Goal: Task Accomplishment & Management: Complete application form

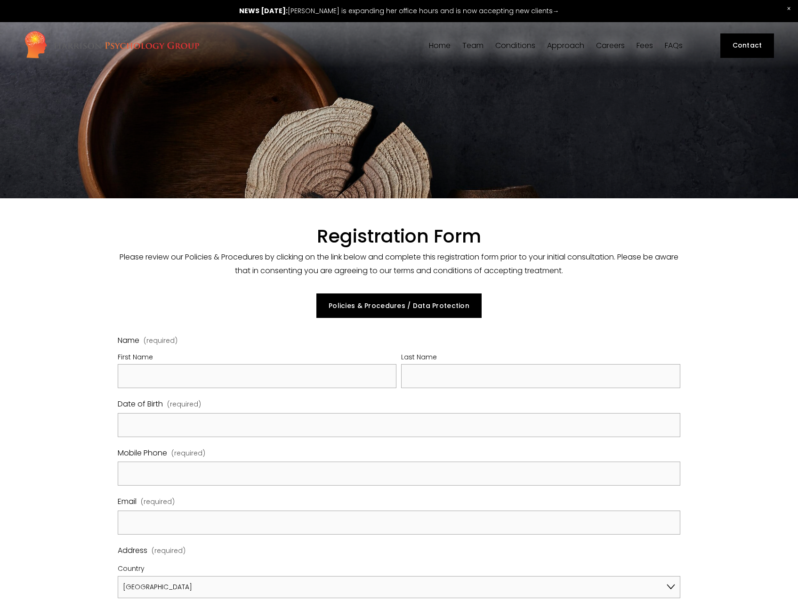
select select "GB"
click at [143, 365] on input "First Name" at bounding box center [257, 376] width 279 height 24
type input "Ben"
type input "[PERSON_NAME]"
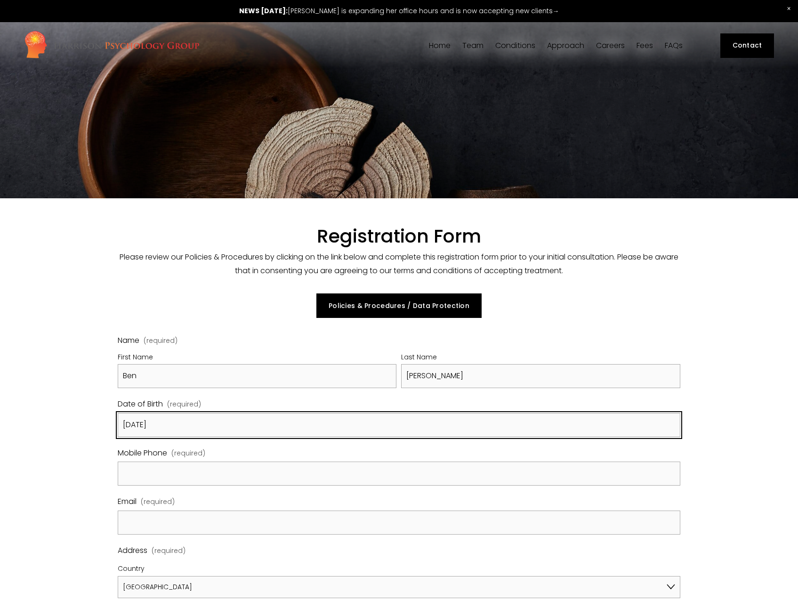
type input "[DATE]"
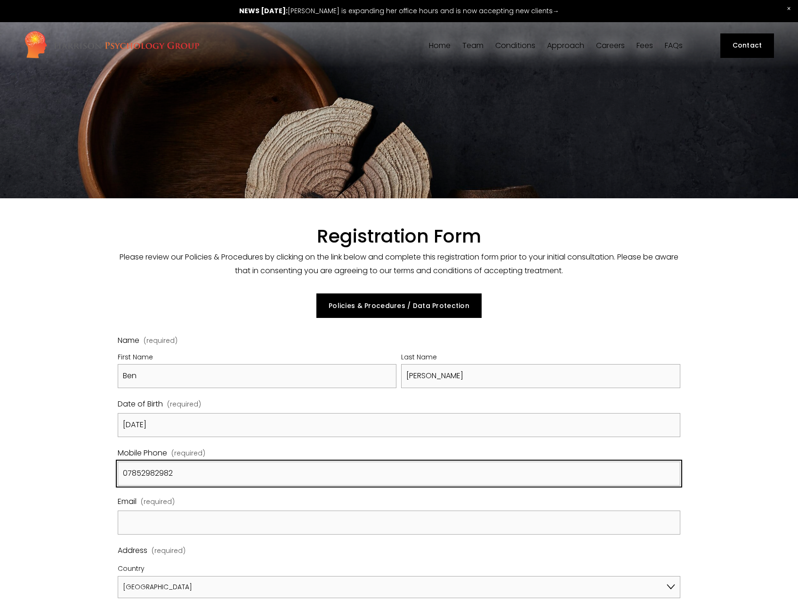
type input "07852982982"
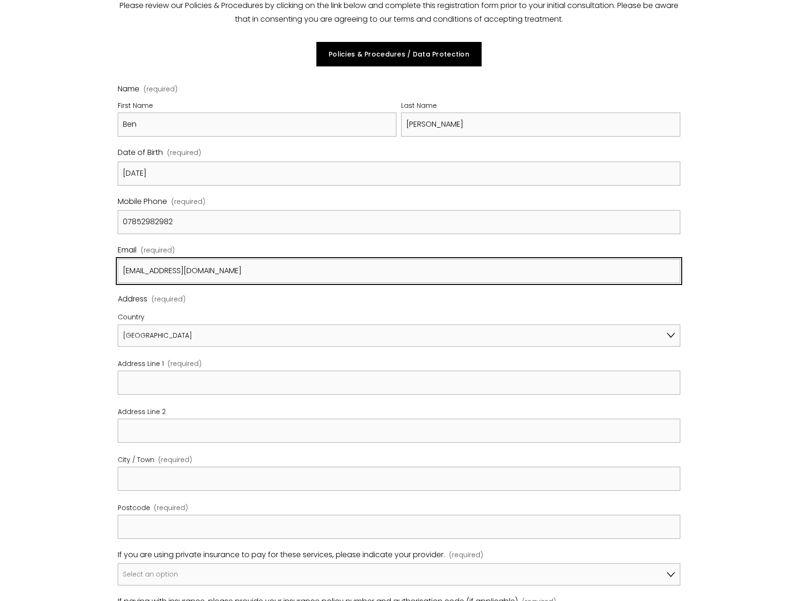
scroll to position [252, 0]
type input "[EMAIL_ADDRESS][DOMAIN_NAME]"
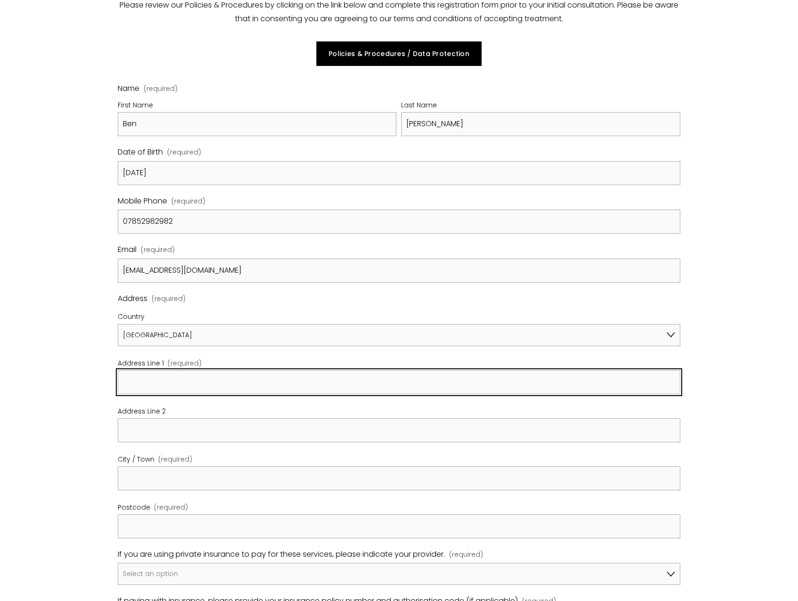
click at [189, 389] on input "Address Line 1 (required)" at bounding box center [399, 382] width 563 height 24
type input "30 [DEMOGRAPHIC_DATA] Vale"
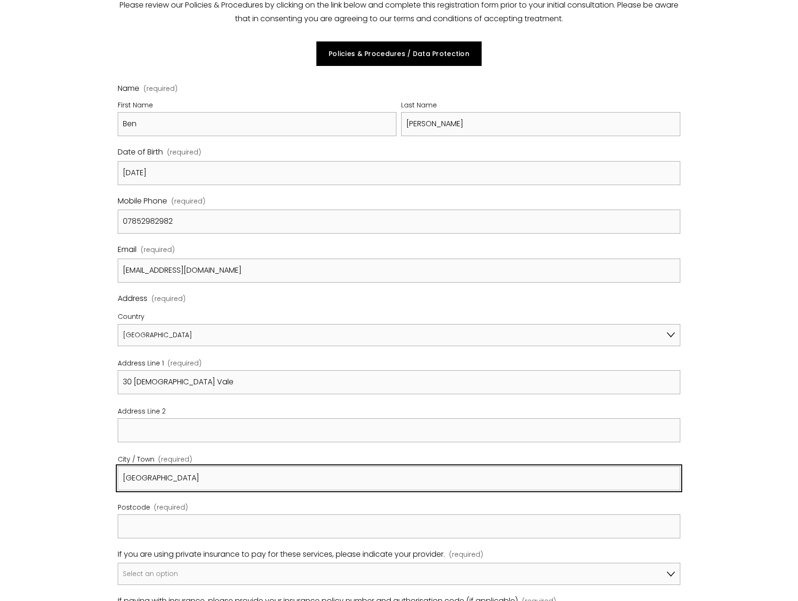
type input "[GEOGRAPHIC_DATA]"
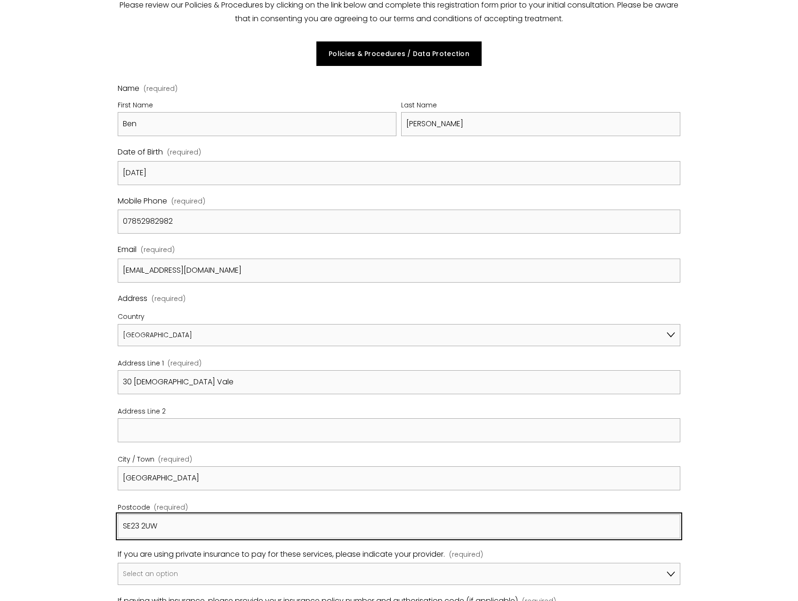
type input "SE23 2UW"
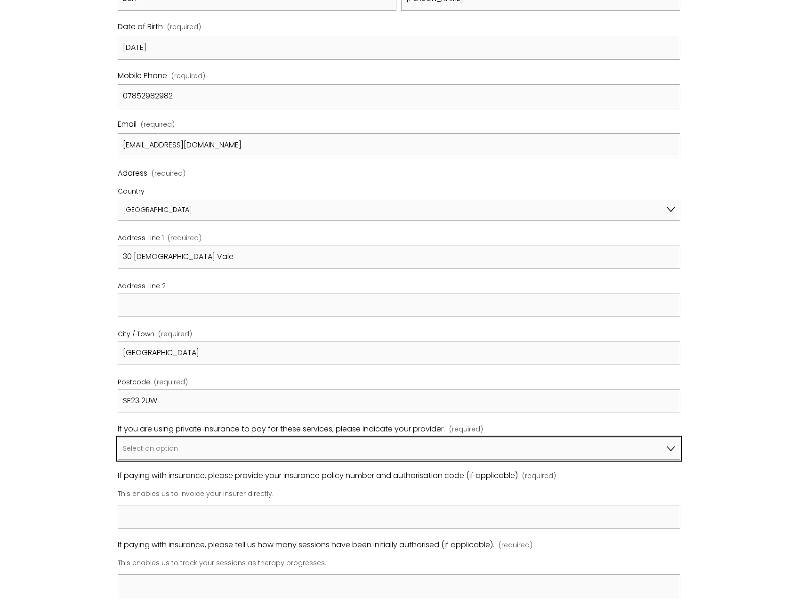
scroll to position [378, 0]
select select "Bupa"
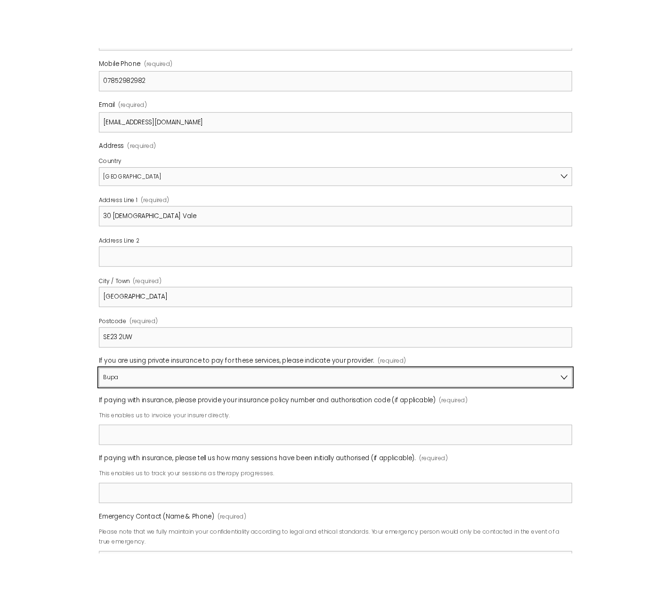
scroll to position [435, 0]
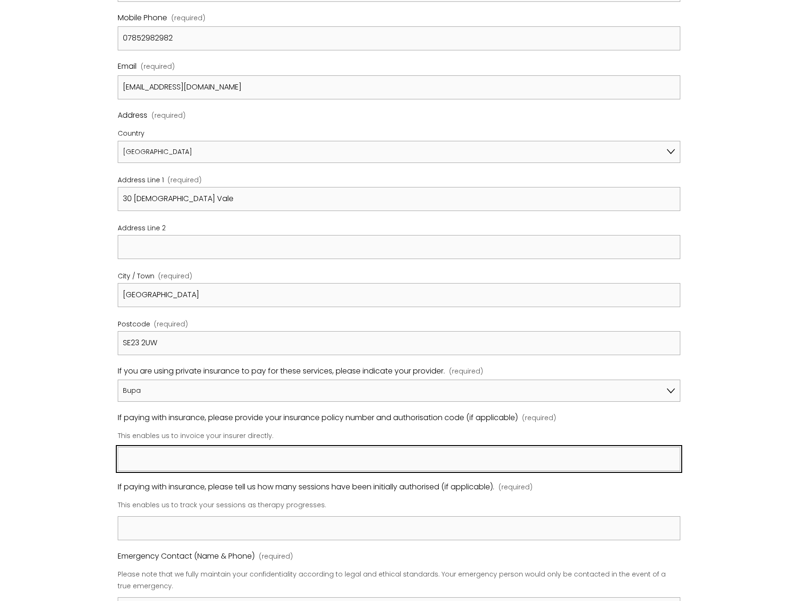
click at [179, 455] on input "If paying with insurance, please provide your insurance policy number and autho…" at bounding box center [399, 459] width 563 height 24
paste input "0645186648"
click at [291, 456] on input "Membership: 0645186648;" at bounding box center [399, 459] width 563 height 24
paste input "68929086"
type input "Membership: 0645186648; Pre-authorisation: 68929086"
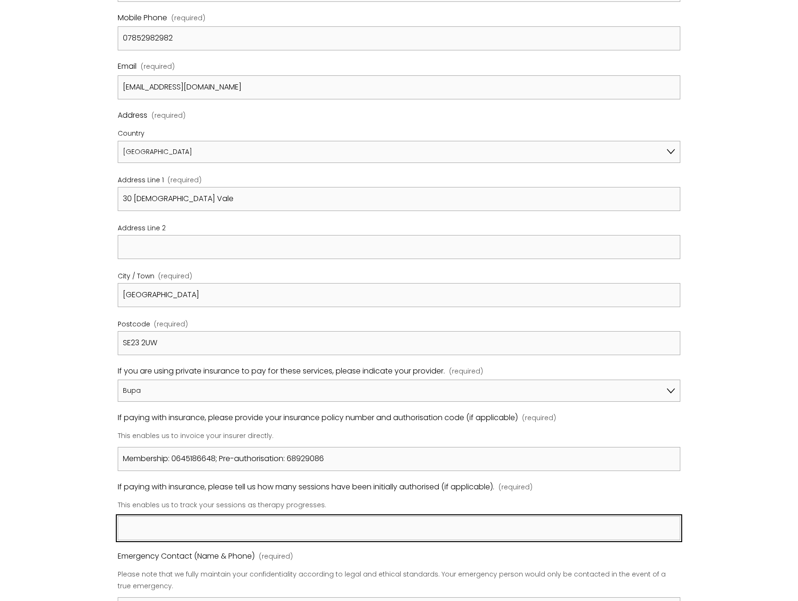
click at [185, 531] on input "If paying with insurance, please tell us how many sessions have been initially …" at bounding box center [399, 528] width 563 height 24
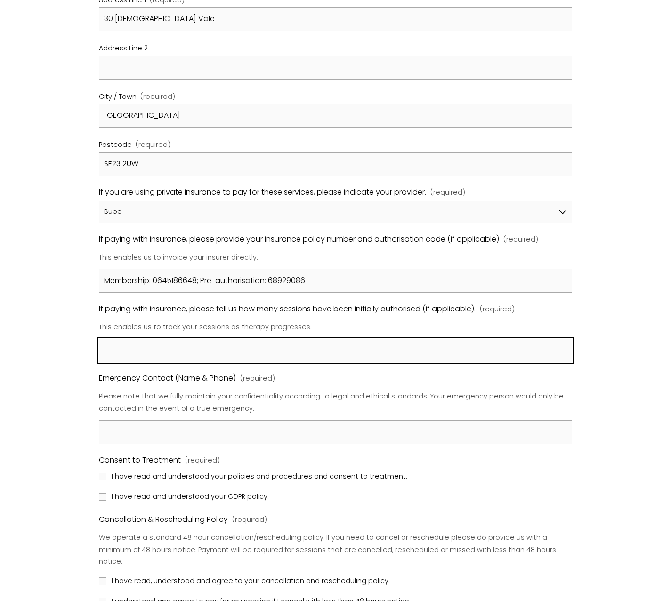
scroll to position [611, 0]
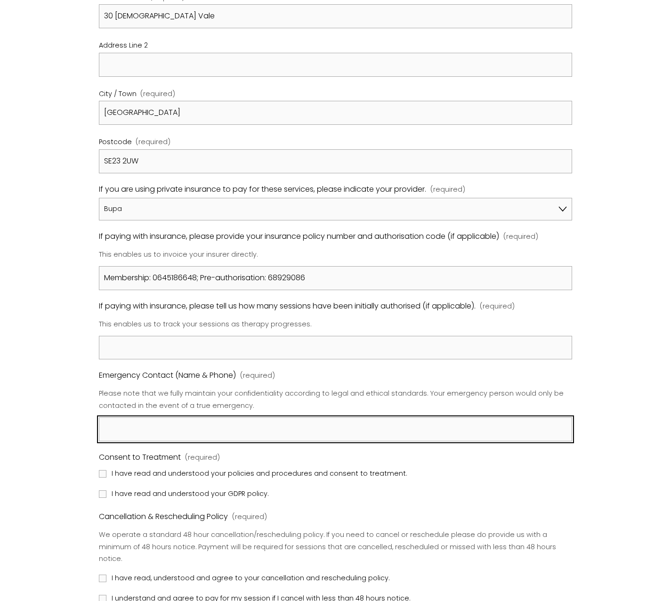
click at [236, 435] on input "Emergency Contact (Name & Phone) (required)" at bounding box center [335, 429] width 473 height 24
type input "[PERSON_NAME] - 07966642840"
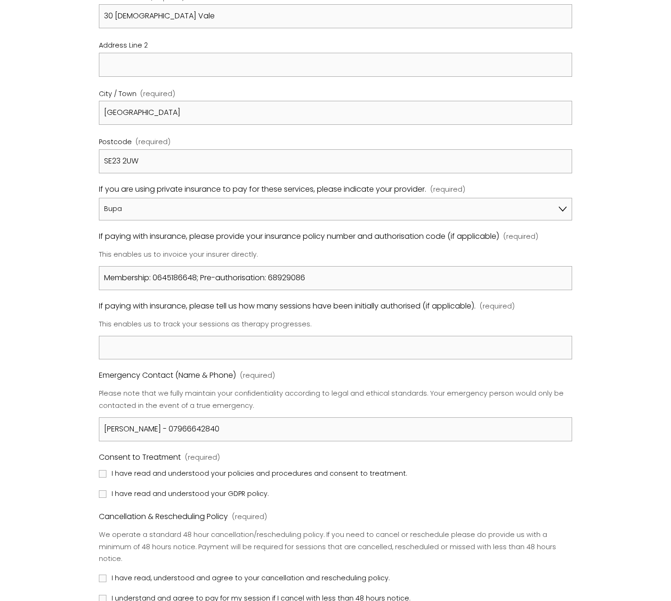
click at [203, 474] on span "I have read and understood your policies and procedures and consent to treatmen…" at bounding box center [259, 474] width 295 height 12
click at [106, 474] on input "I have read and understood your policies and procedures and consent to treatmen…" at bounding box center [103, 474] width 8 height 8
checkbox input "true"
click at [195, 494] on span "I have read and understood your GDPR policy." at bounding box center [190, 494] width 157 height 12
click at [106, 494] on input "I have read and understood your GDPR policy." at bounding box center [103, 494] width 8 height 8
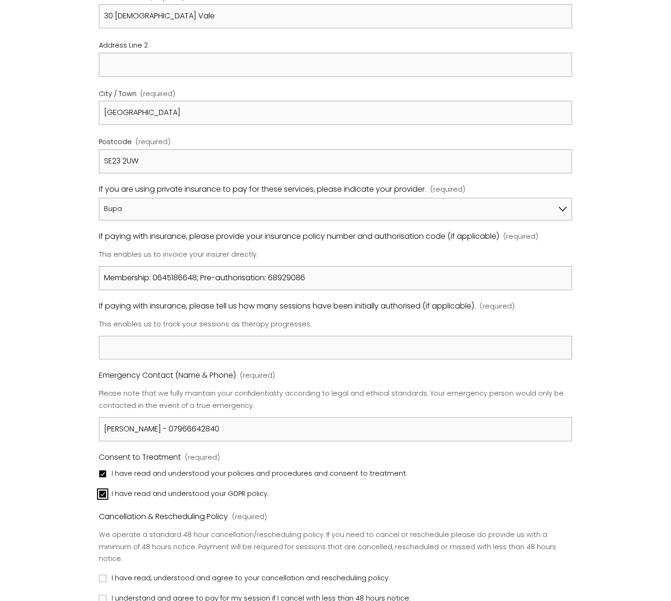
checkbox input "true"
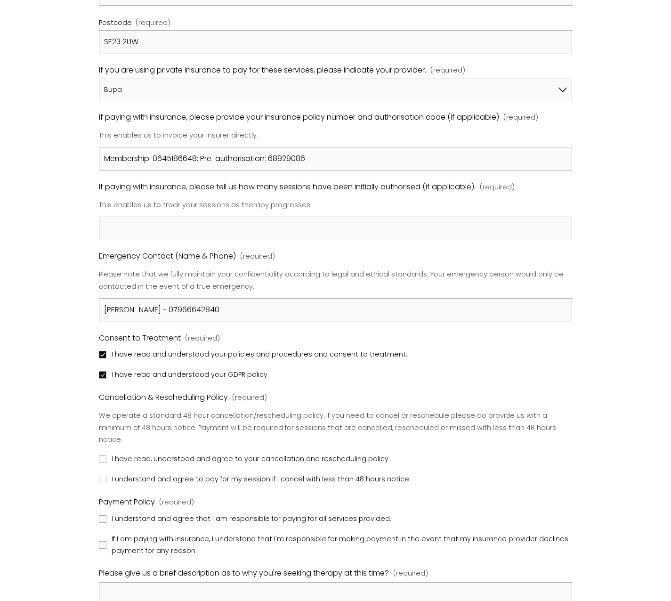
click at [142, 453] on span "I have read, understood and agree to your cancellation and rescheduling policy." at bounding box center [251, 459] width 278 height 12
click at [106, 455] on input "I have read, understood and agree to your cancellation and rescheduling policy." at bounding box center [103, 459] width 8 height 8
checkbox input "true"
click at [148, 473] on span "I understand and agree to pay for my session if I cancel with less than 48 hour…" at bounding box center [261, 479] width 299 height 12
click at [106, 476] on input "I understand and agree to pay for my session if I cancel with less than 48 hour…" at bounding box center [103, 480] width 8 height 8
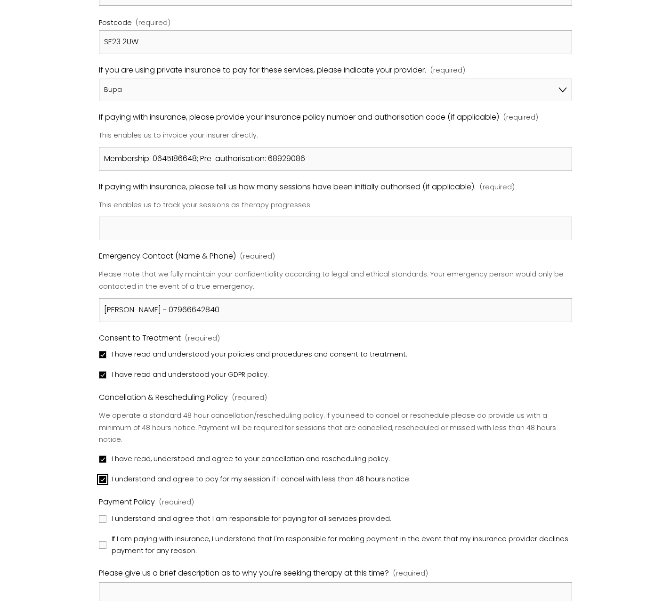
checkbox input "true"
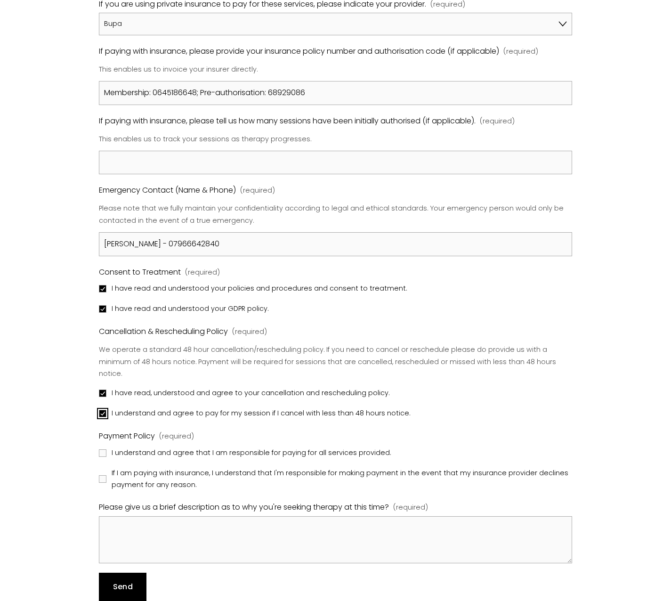
scroll to position [799, 0]
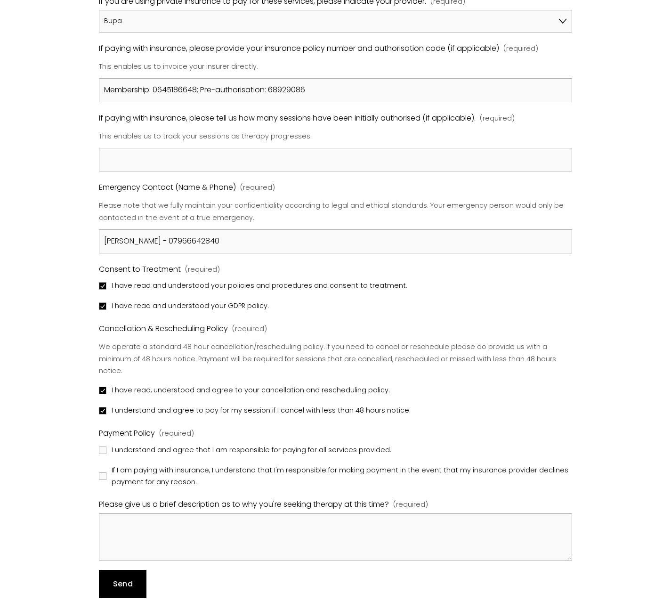
click at [154, 444] on span "I understand and agree that I am responsible for paying for all services provid…" at bounding box center [251, 450] width 279 height 12
click at [106, 446] on input "I understand and agree that I am responsible for paying for all services provid…" at bounding box center [103, 450] width 8 height 8
checkbox input "true"
click at [152, 472] on span "If I am paying with insurance, I understand that I'm responsible for making pay…" at bounding box center [341, 476] width 459 height 24
click at [106, 472] on input "If I am paying with insurance, I understand that I'm responsible for making pay…" at bounding box center [103, 476] width 8 height 8
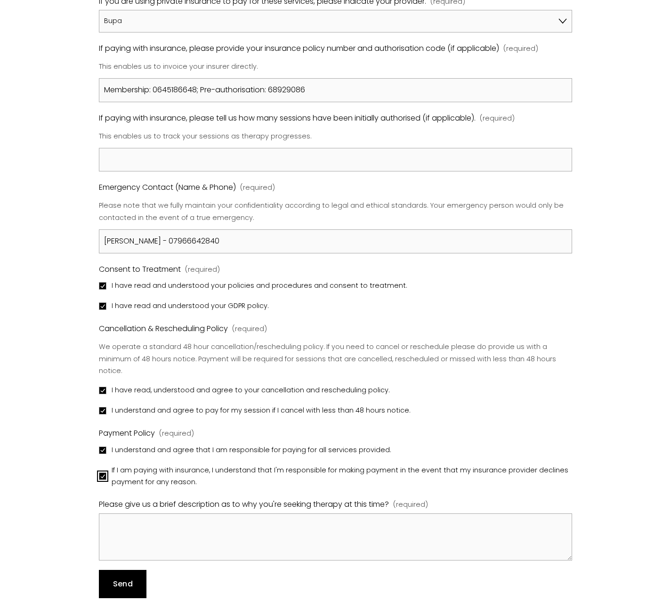
checkbox input "true"
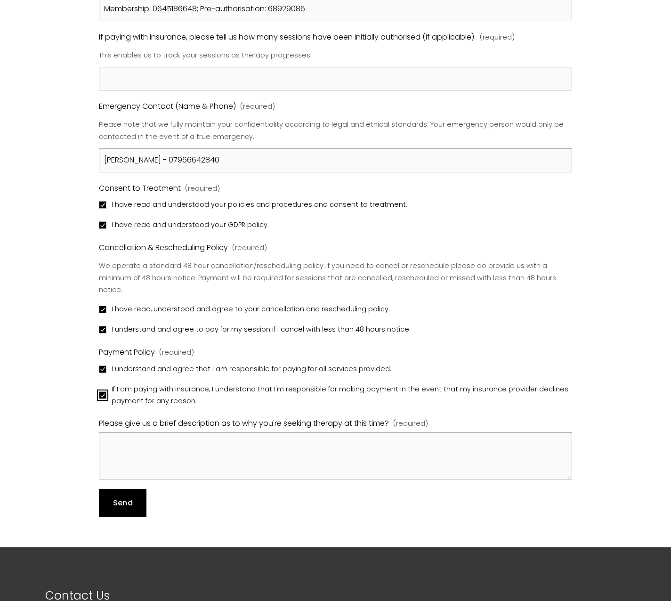
scroll to position [881, 0]
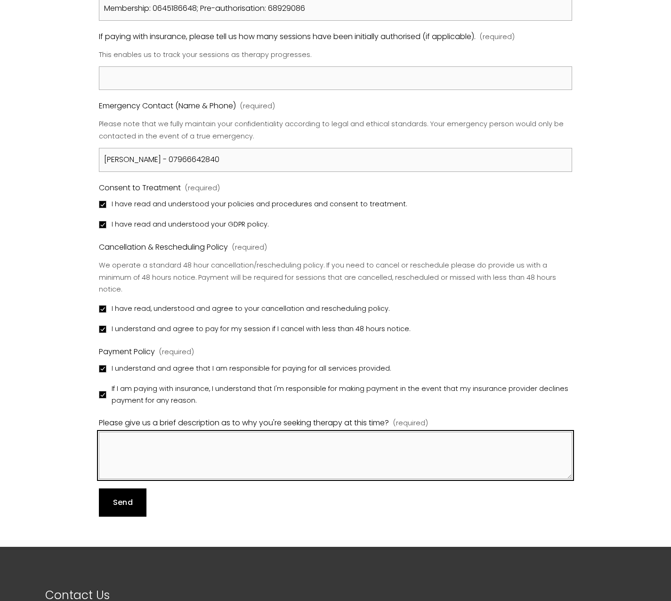
click at [146, 432] on textarea "Please give us a brief description as to why you're seeking therapy at this tim…" at bounding box center [335, 455] width 473 height 47
click at [171, 435] on textarea "Please give us a brief description as to why you're seeking therapy at this tim…" at bounding box center [335, 455] width 473 height 47
click at [172, 440] on textarea "Please give us a brief description as to why you're seeking therapy at this tim…" at bounding box center [335, 455] width 473 height 47
click at [244, 436] on textarea "I've been feeling quite de-motivated," at bounding box center [335, 455] width 473 height 47
click at [313, 432] on textarea "I've been feeling quite de-motivated, low and struggling in my relationship" at bounding box center [335, 455] width 473 height 47
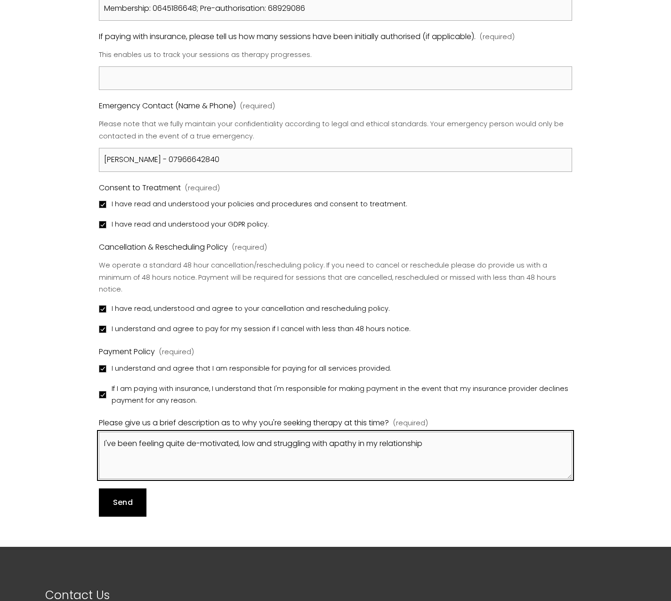
click at [447, 432] on textarea "I've been feeling quite de-motivated, low and struggling with apathy in my rela…" at bounding box center [335, 455] width 473 height 47
click at [427, 432] on textarea "I've been feeling quite de-motivated, low and struggling with apathy in my rela…" at bounding box center [335, 455] width 473 height 47
click at [176, 444] on textarea "I've been feeling quite de-motivated, low and struggling with apathy in my rela…" at bounding box center [335, 455] width 473 height 47
click at [427, 432] on textarea "I've been feeling quite de-motivated, low and struggling with apathy in my rela…" at bounding box center [335, 455] width 473 height 47
click at [284, 459] on textarea "I've been feeling quite de-motivated, low and struggling with apathy in my rela…" at bounding box center [335, 455] width 473 height 47
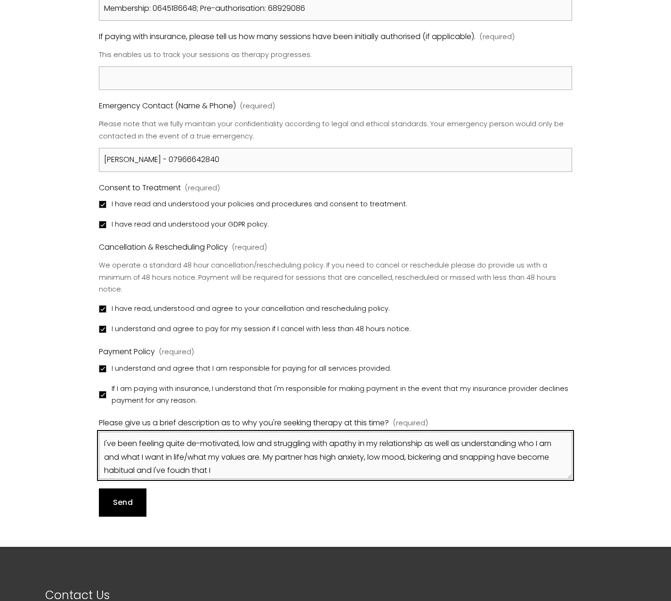
click at [187, 460] on textarea "I've been feeling quite de-motivated, low and struggling with apathy in my rela…" at bounding box center [335, 455] width 473 height 47
click at [215, 457] on textarea "I've been feeling quite de-motivated, low and struggling with apathy in my rela…" at bounding box center [335, 455] width 473 height 47
click at [307, 445] on textarea "I've been feeling quite de-motivated, low and struggling with apathy in my rela…" at bounding box center [335, 455] width 473 height 47
click at [454, 460] on textarea "I've been feeling quite de-motivated, low and struggling with apathy in my rela…" at bounding box center [335, 455] width 473 height 47
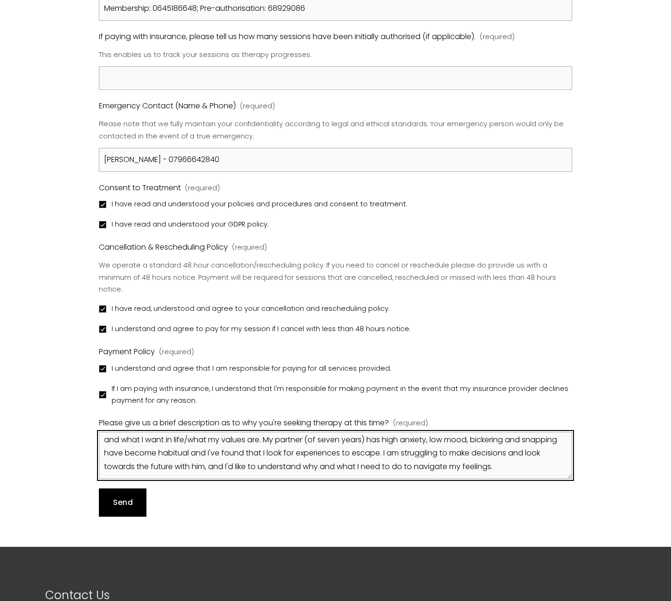
scroll to position [17, 0]
click at [433, 432] on textarea "I've been feeling quite de-motivated, low and struggling with apathy in my rela…" at bounding box center [335, 455] width 473 height 47
click at [537, 459] on textarea "I've been feeling quite de-motivated, low and struggling with apathy in my rela…" at bounding box center [335, 455] width 473 height 47
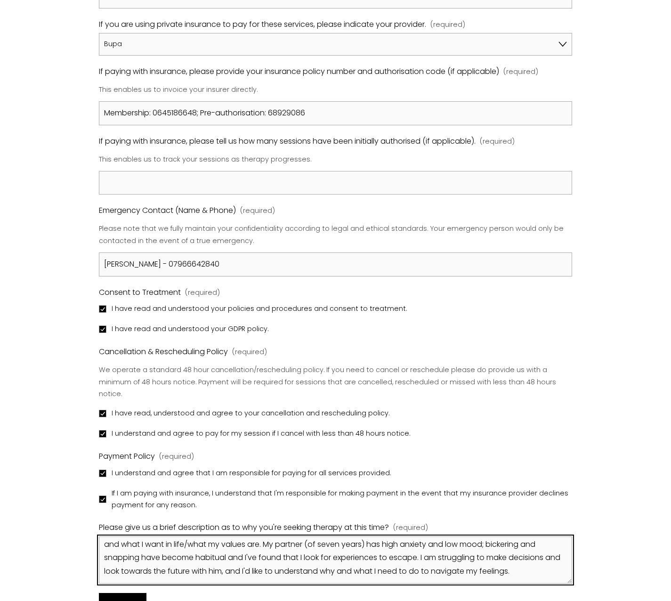
scroll to position [774, 0]
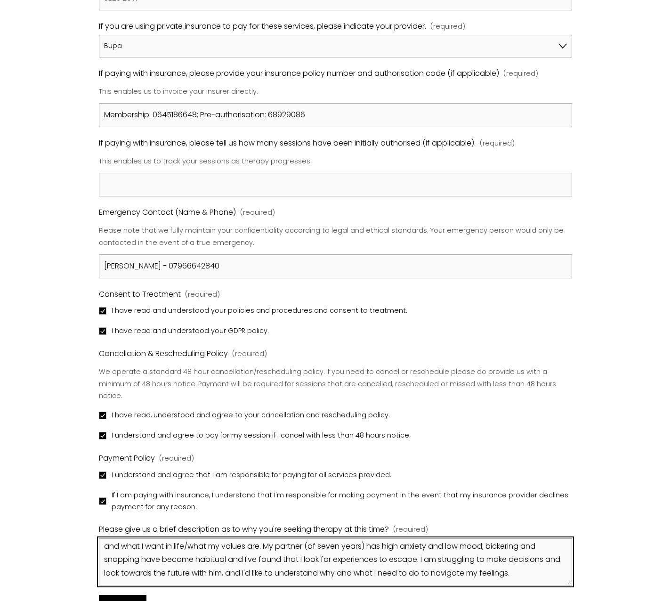
type textarea "I've been feeling quite de-motivated, low and struggling with apathy in my rela…"
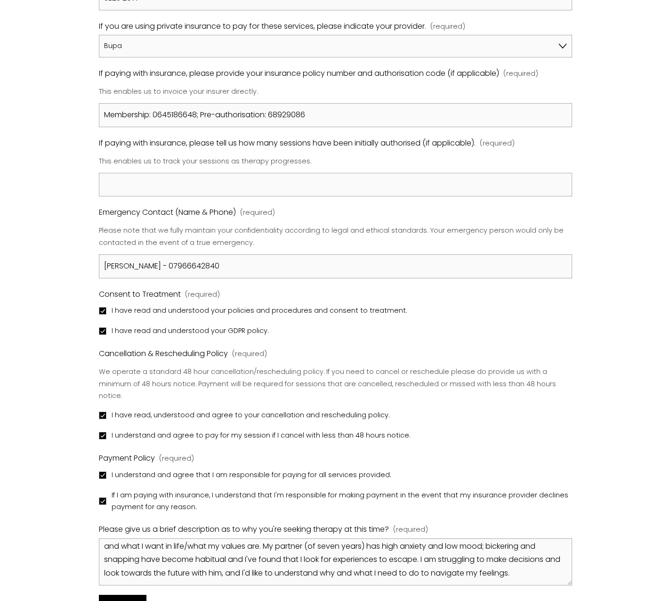
click at [16, 235] on div "Registration Form Please review our Policies & Procedures by clicking on the li…" at bounding box center [335, 38] width 671 height 1229
click at [425, 313] on div "I have read and understood your policies and procedures and consent to treatmen…" at bounding box center [335, 311] width 473 height 13
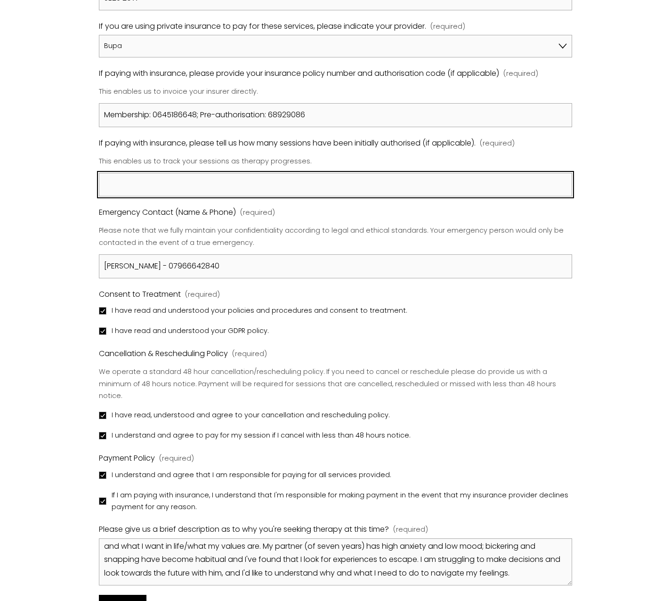
click at [252, 191] on input "If paying with insurance, please tell us how many sessions have been initially …" at bounding box center [335, 185] width 473 height 24
click at [108, 185] on input "Therapist recommendation" at bounding box center [335, 185] width 473 height 24
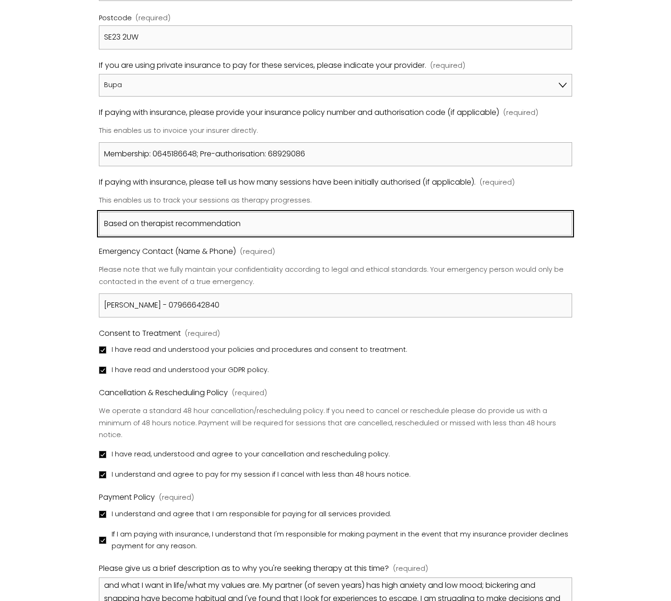
scroll to position [735, 0]
click at [264, 217] on input "Based on therapist recommendation" at bounding box center [335, 224] width 473 height 24
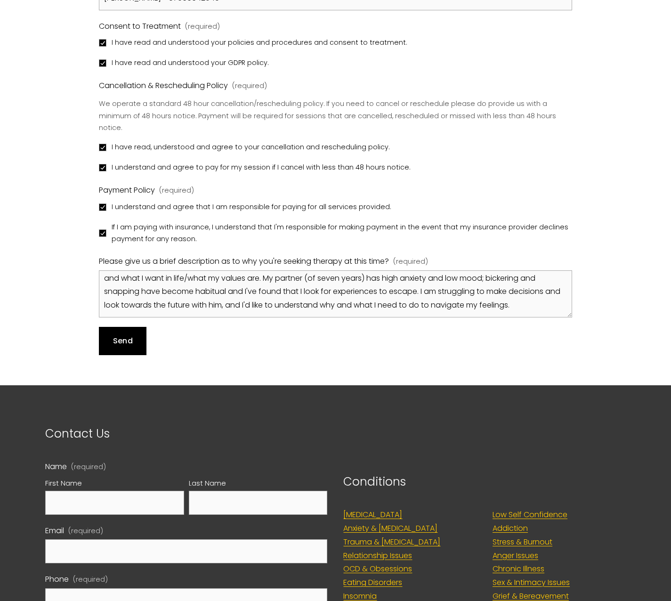
scroll to position [1043, 0]
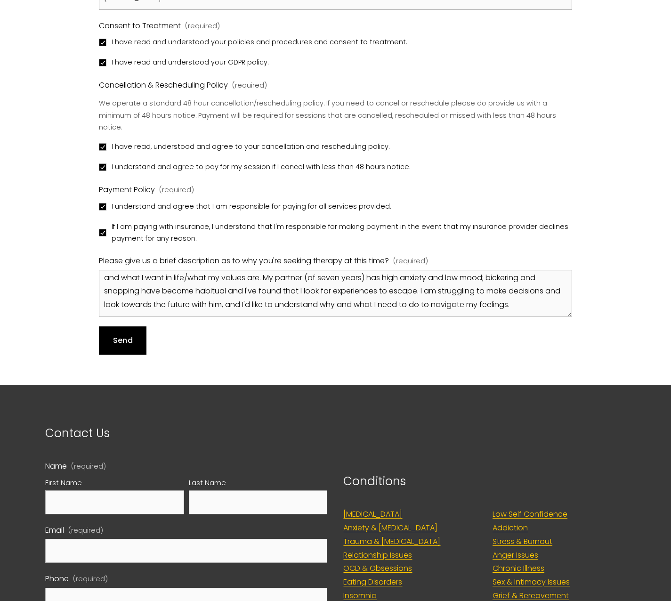
type input "Based on therapist recommendation (from my understanding)"
click at [135, 332] on button "Send Send" at bounding box center [123, 340] width 48 height 28
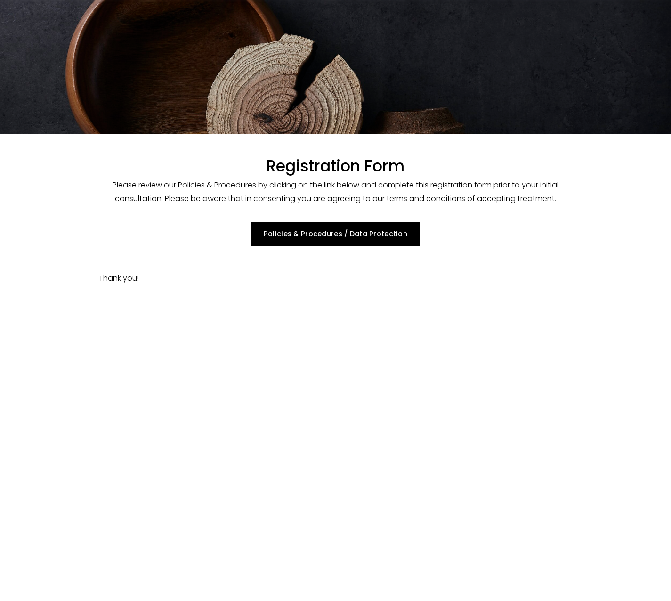
scroll to position [46, 0]
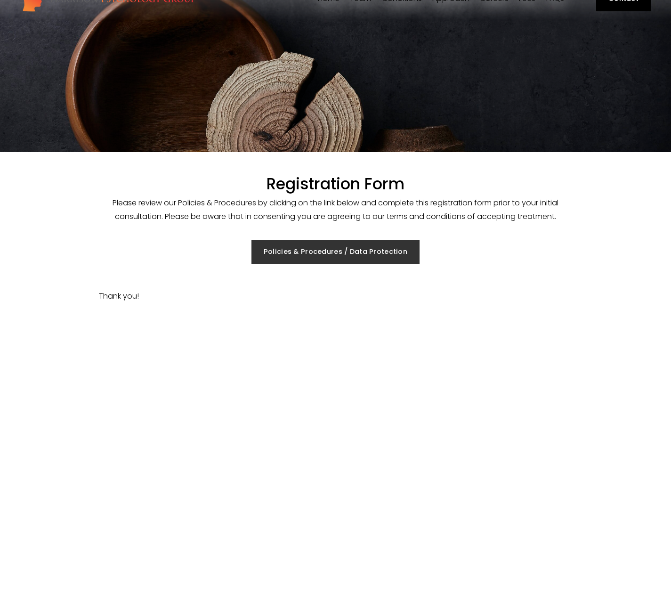
click at [314, 245] on link "Policies & Procedures / Data Protection" at bounding box center [335, 252] width 169 height 24
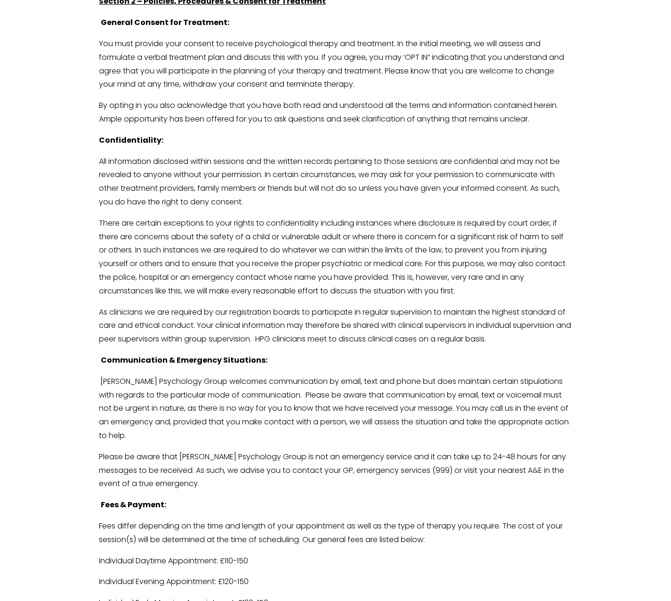
scroll to position [2260, 0]
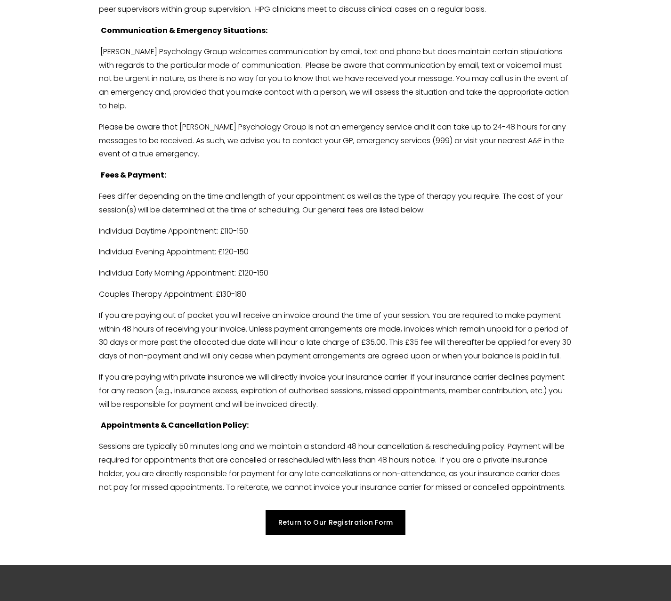
drag, startPoint x: 349, startPoint y: 373, endPoint x: 314, endPoint y: 372, distance: 35.3
click at [348, 363] on p "If you are paying out of pocket you will receive an invoice around the time of …" at bounding box center [335, 336] width 473 height 54
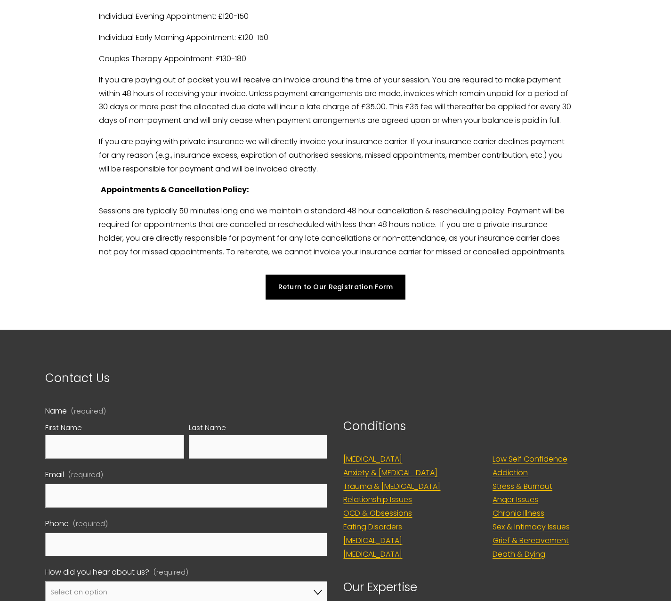
drag, startPoint x: 328, startPoint y: 314, endPoint x: 322, endPoint y: 335, distance: 21.9
click at [328, 299] on link "Return to Our Registration Form" at bounding box center [335, 287] width 139 height 24
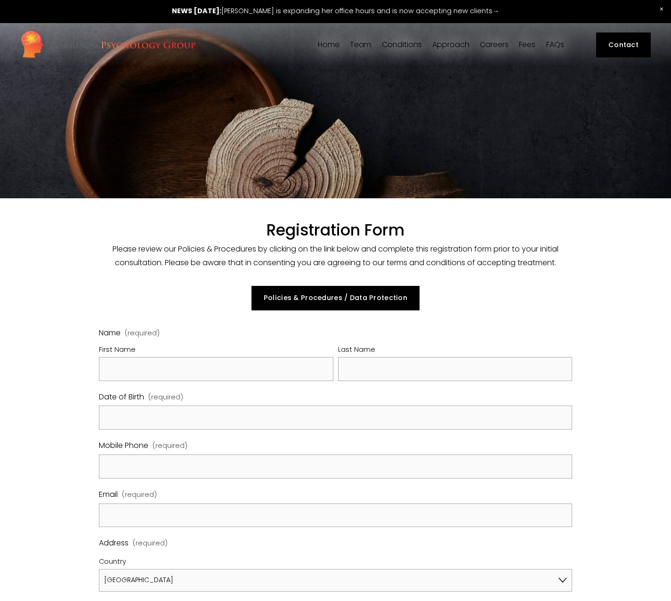
select select "GB"
